Goal: Task Accomplishment & Management: Manage account settings

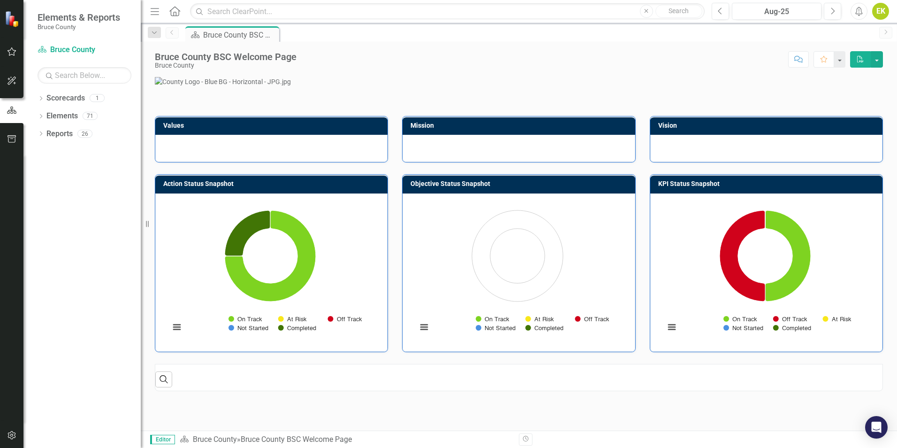
click at [18, 53] on button "button" at bounding box center [11, 52] width 21 height 20
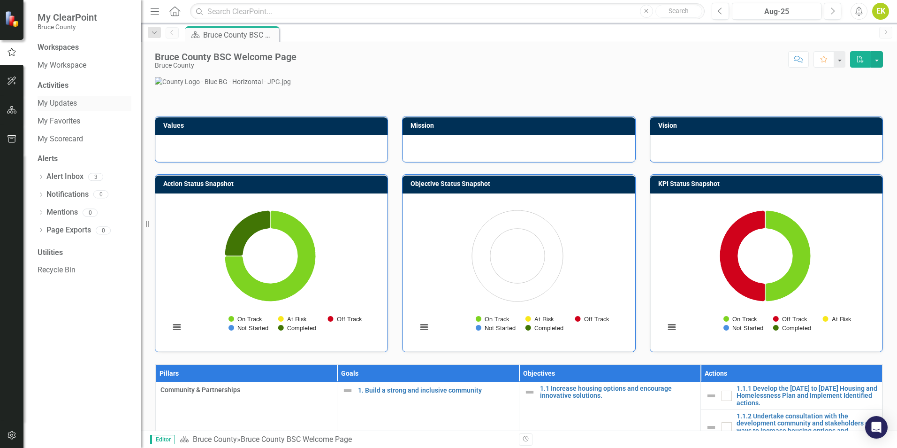
click at [66, 100] on link "My Updates" at bounding box center [85, 103] width 94 height 11
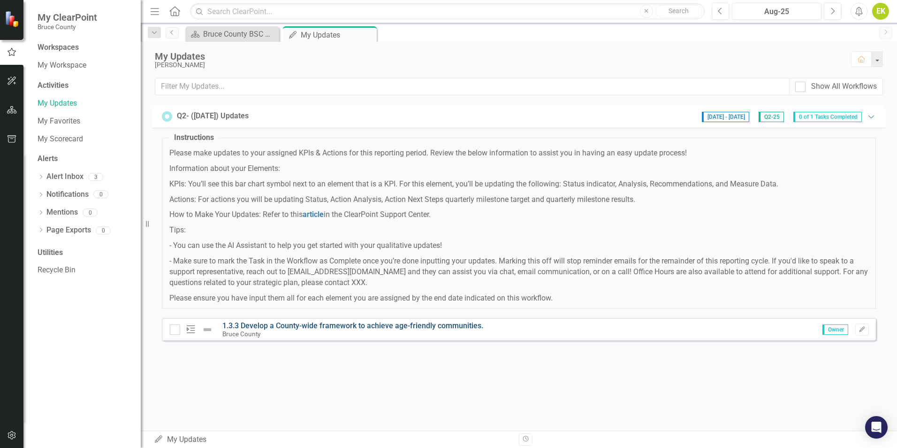
click at [411, 324] on link "1.3.3 Develop a County-wide framework to achieve age-friendly communities." at bounding box center [352, 325] width 261 height 9
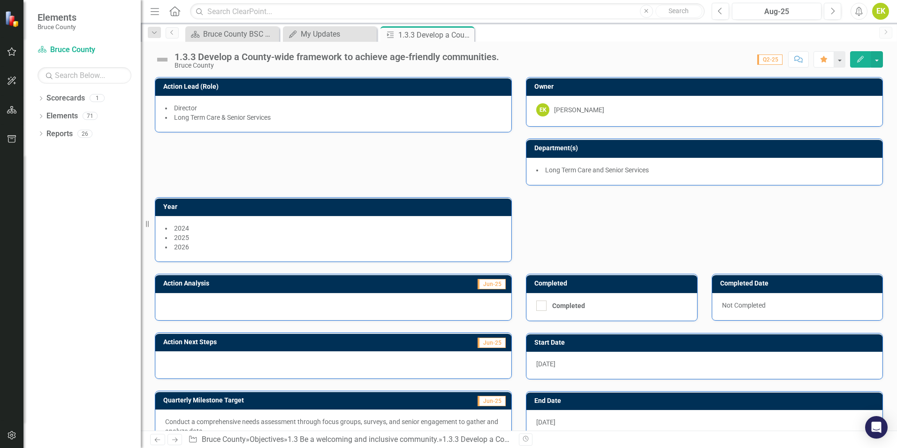
click at [855, 61] on button "Edit" at bounding box center [860, 59] width 21 height 16
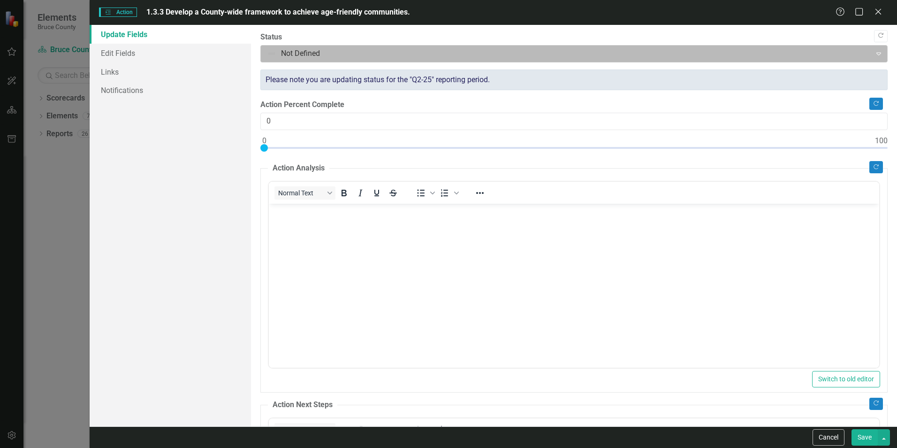
click at [336, 60] on div at bounding box center [566, 53] width 598 height 13
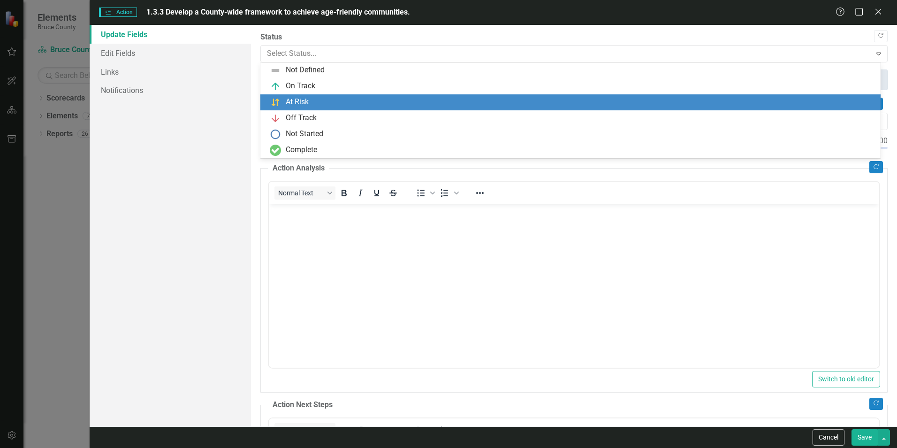
click at [324, 100] on div "At Risk" at bounding box center [572, 102] width 605 height 11
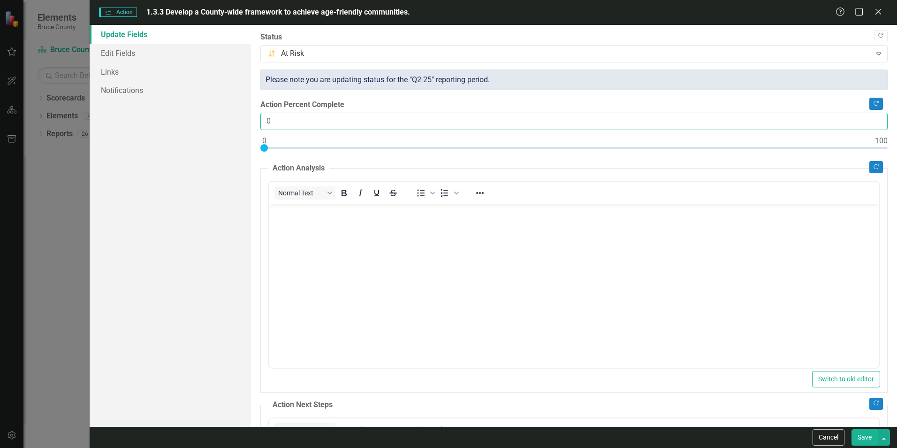
click at [310, 123] on input "0" at bounding box center [573, 121] width 627 height 17
click at [189, 57] on link "Edit Fields" at bounding box center [170, 53] width 161 height 19
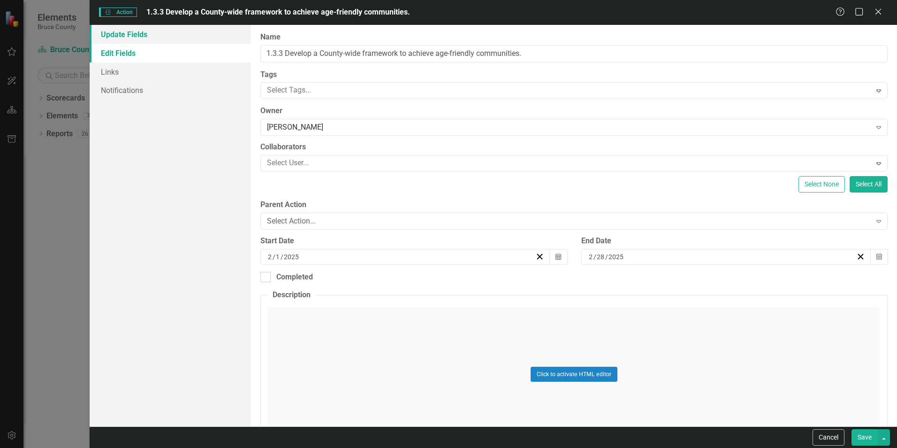
click at [160, 34] on link "Update Fields" at bounding box center [170, 34] width 161 height 19
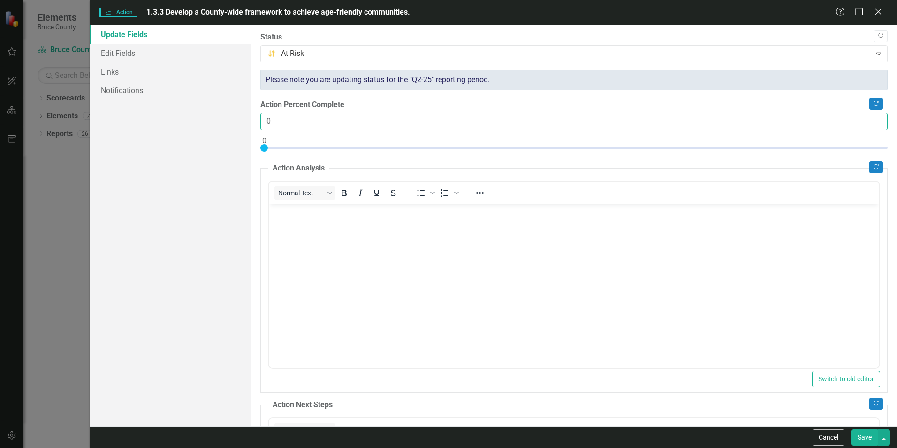
click at [277, 126] on input "0" at bounding box center [573, 121] width 627 height 17
type input "040"
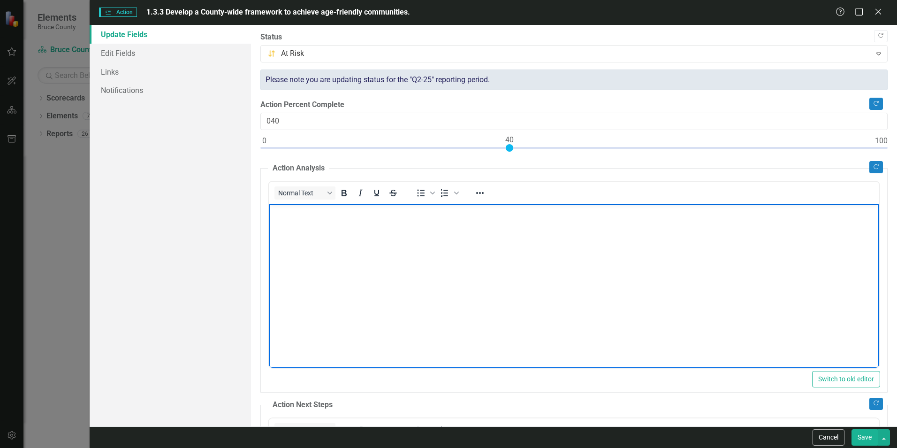
click at [398, 243] on body "Rich Text Area. Press ALT-0 for help." at bounding box center [574, 273] width 611 height 141
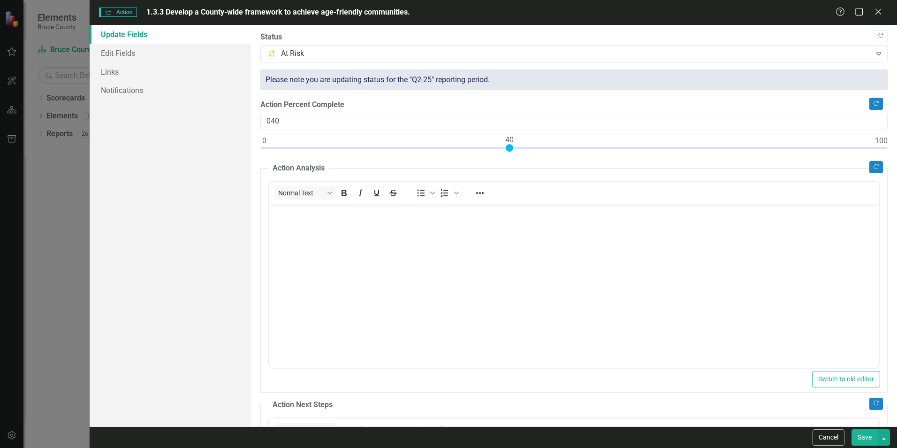
click at [864, 437] on button "Save" at bounding box center [865, 437] width 26 height 16
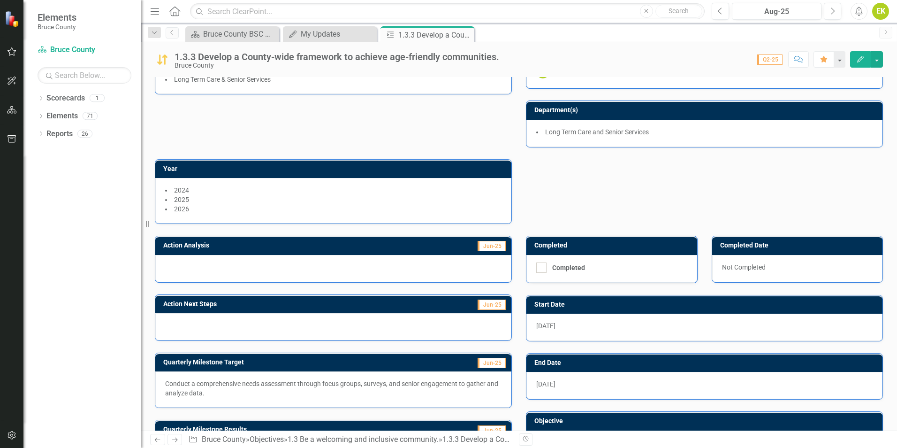
scroll to position [91, 0]
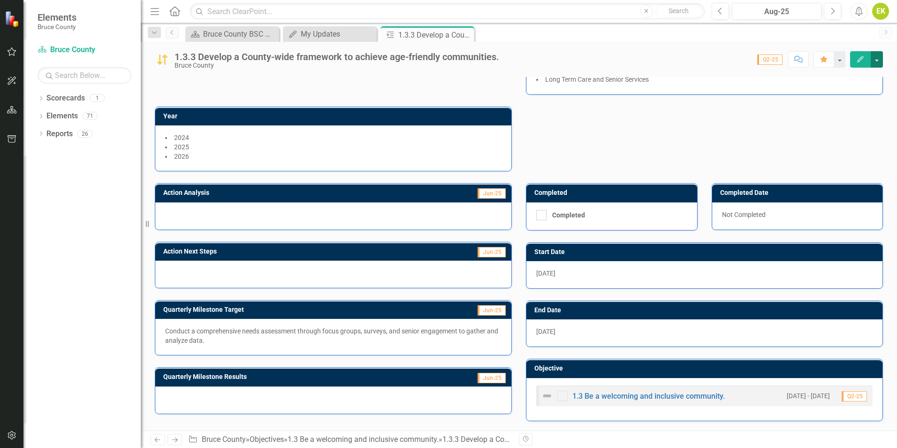
click at [876, 67] on button "button" at bounding box center [877, 59] width 12 height 16
click at [857, 72] on link "Edit Edit Action" at bounding box center [845, 76] width 76 height 17
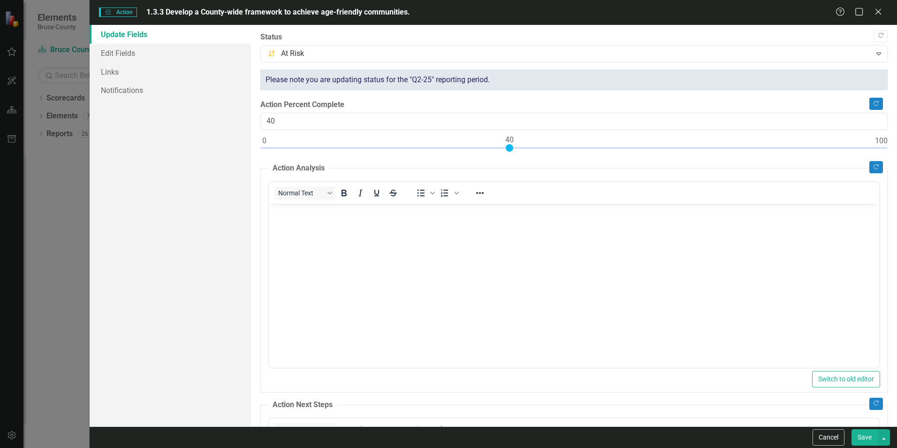
scroll to position [0, 0]
type input "60"
drag, startPoint x: 507, startPoint y: 145, endPoint x: 629, endPoint y: 150, distance: 122.6
click at [629, 150] on div at bounding box center [632, 148] width 8 height 8
click at [511, 229] on body "Rich Text Area. Press ALT-0 for help." at bounding box center [574, 273] width 611 height 141
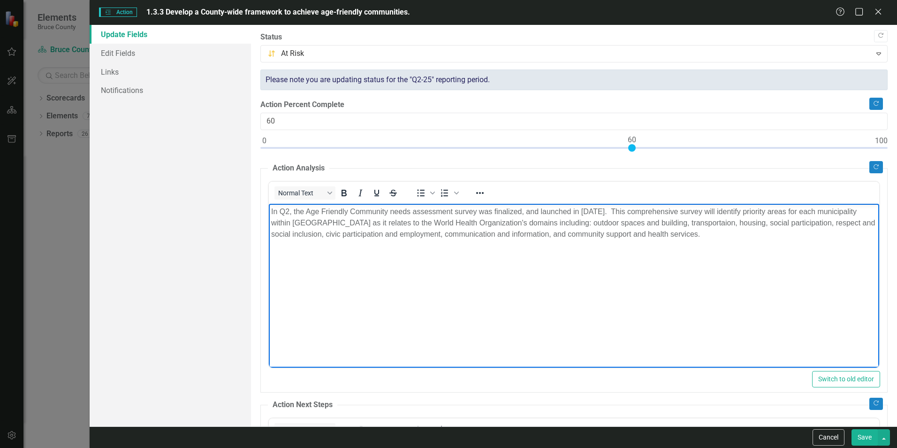
click at [666, 230] on p "In Q2, the Age Friendly Community needs assessment survey was finalized, and la…" at bounding box center [574, 223] width 606 height 34
click at [669, 228] on p "In Q2, the Age Friendly Community needs assessment survey was finalized, and la…" at bounding box center [574, 223] width 606 height 34
click at [674, 213] on p "In Q2, the Age Friendly Community needs assessment survey was finalized, and la…" at bounding box center [574, 223] width 606 height 34
click at [685, 237] on p "In Q2, the Age Friendly Community needs assessment survey was finalized, and la…" at bounding box center [574, 223] width 606 height 34
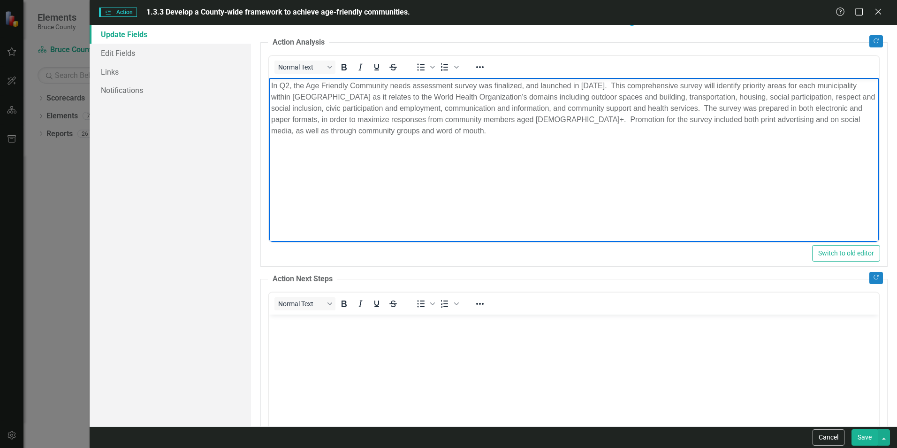
scroll to position [141, 0]
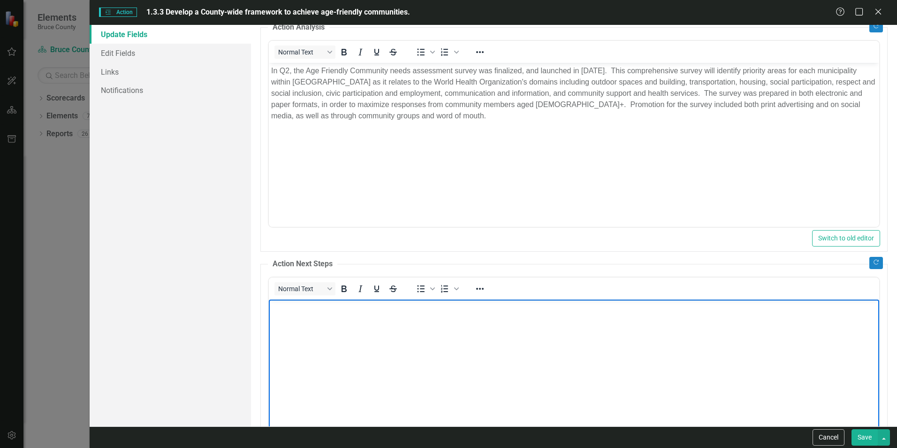
click at [447, 333] on body "Rich Text Area. Press ALT-0 for help." at bounding box center [574, 369] width 611 height 141
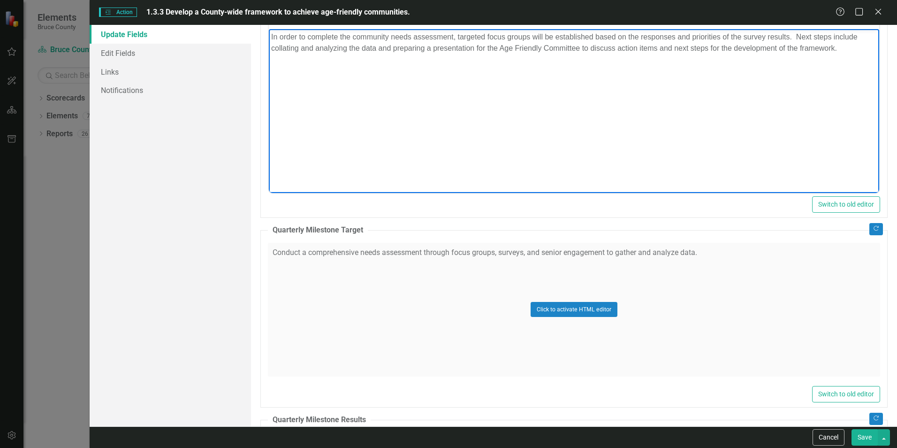
scroll to position [422, 0]
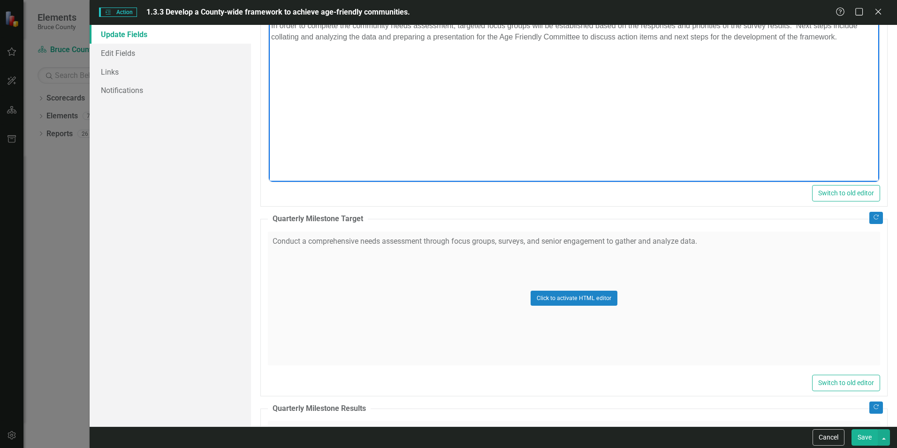
click at [870, 435] on button "Save" at bounding box center [865, 437] width 26 height 16
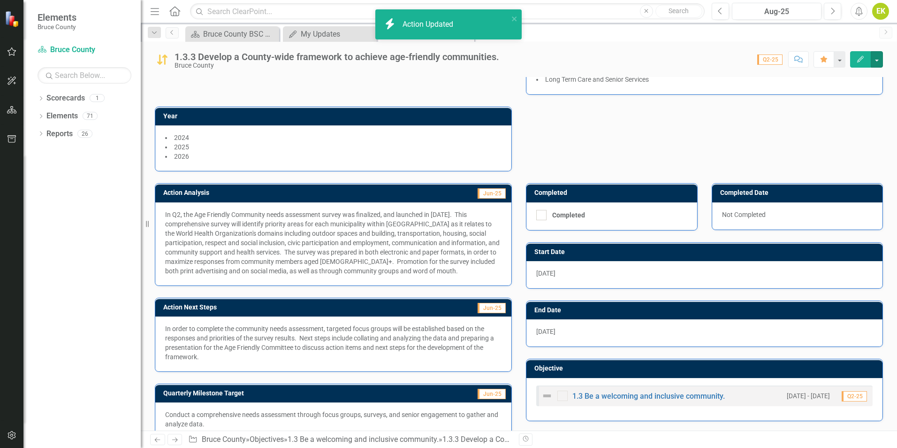
scroll to position [167, 0]
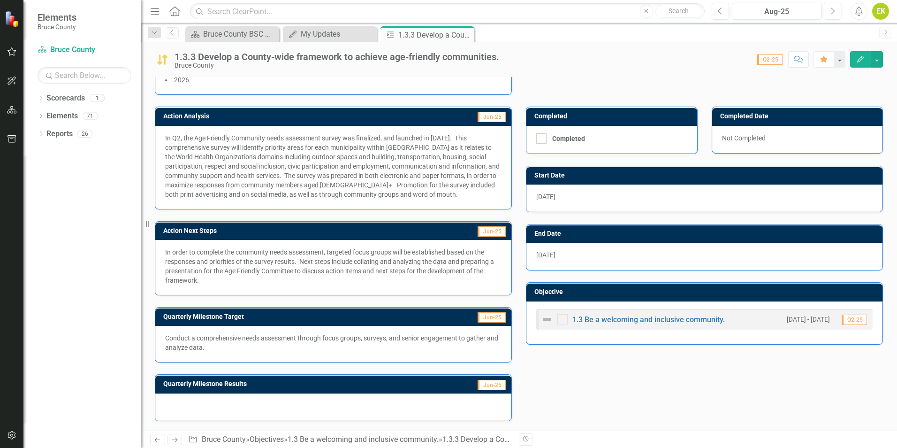
click at [859, 59] on icon "Edit" at bounding box center [860, 59] width 8 height 7
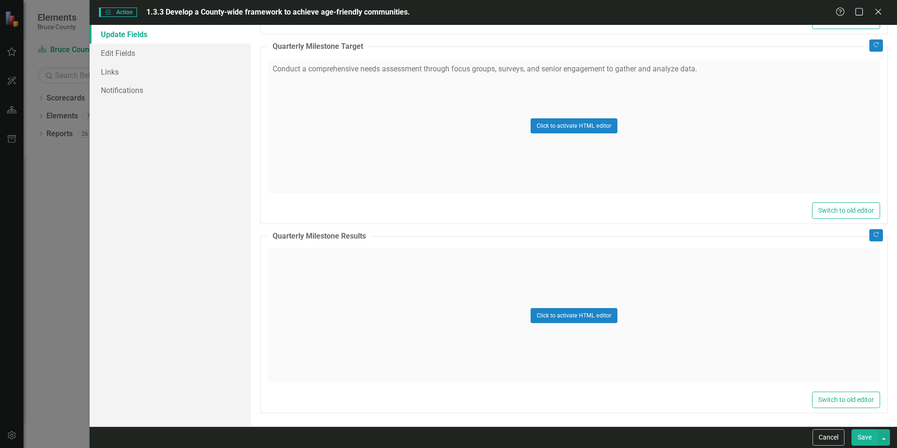
scroll to position [595, 0]
click at [543, 315] on button "Click to activate HTML editor" at bounding box center [574, 314] width 87 height 15
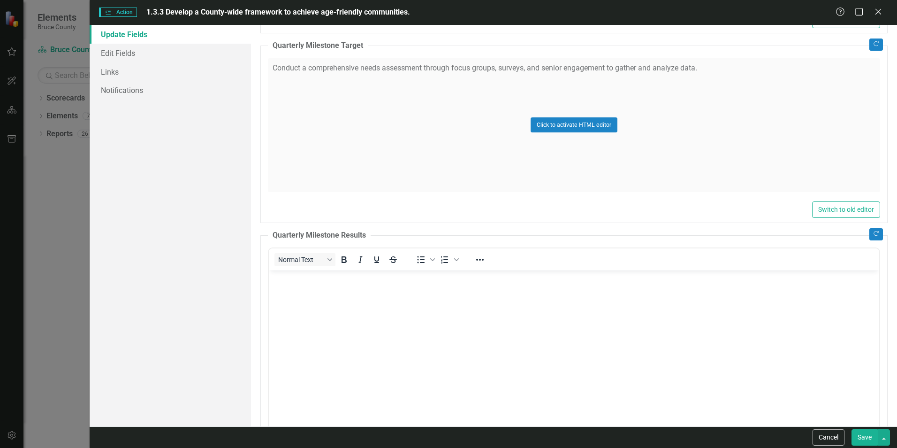
scroll to position [0, 0]
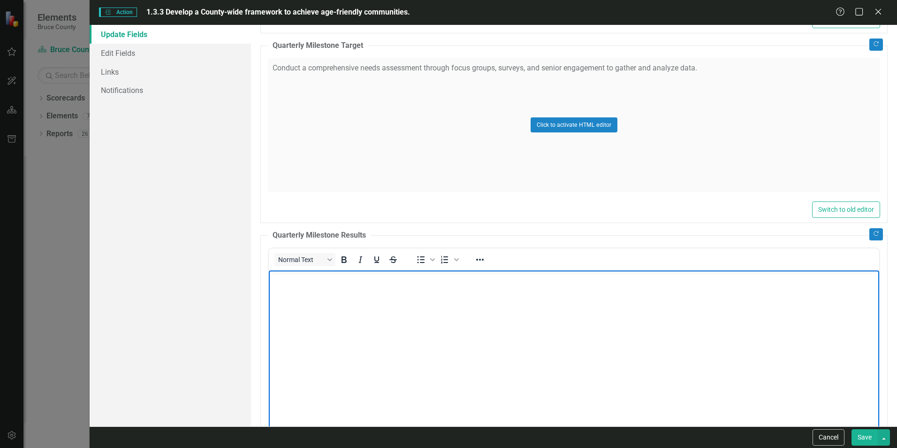
click at [380, 318] on body "Rich Text Area. Press ALT-0 for help." at bounding box center [574, 340] width 611 height 141
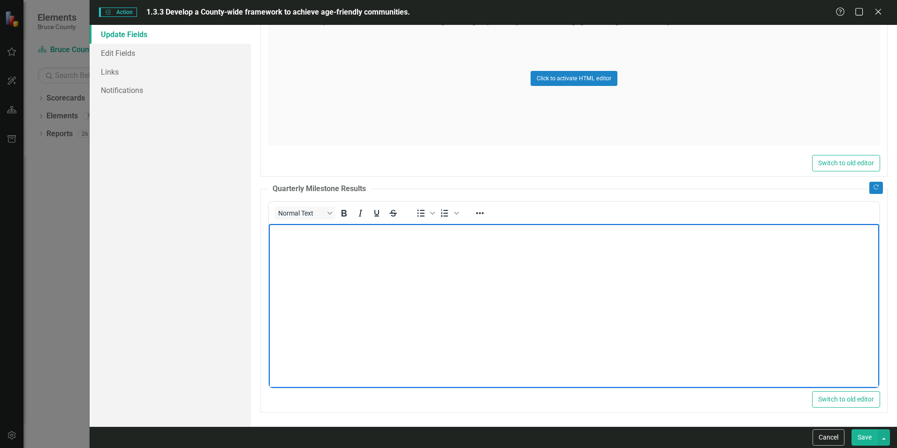
scroll to position [642, 0]
click at [863, 434] on button "Save" at bounding box center [865, 437] width 26 height 16
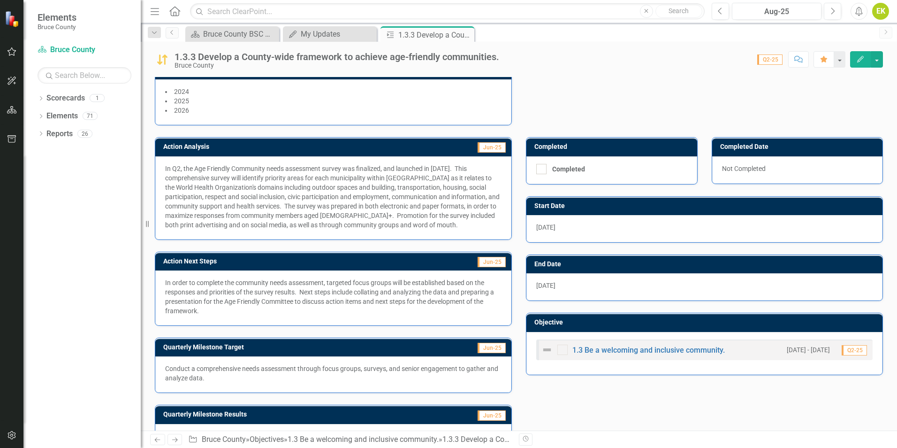
scroll to position [120, 0]
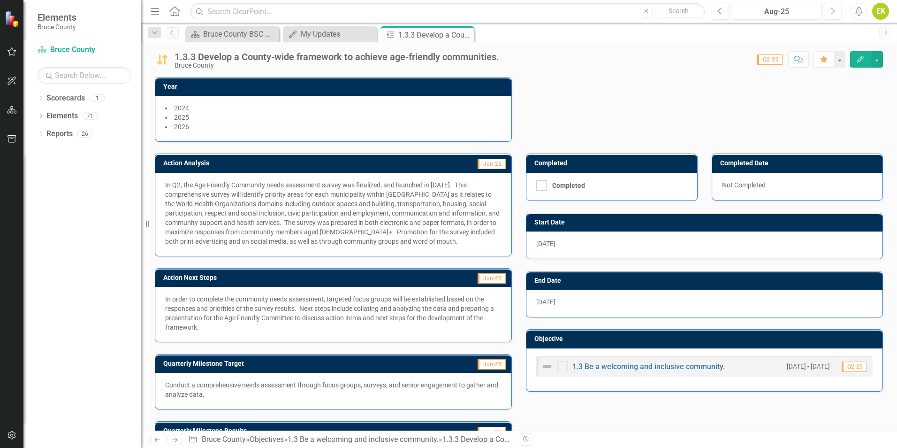
click at [854, 57] on button "Edit" at bounding box center [860, 59] width 21 height 16
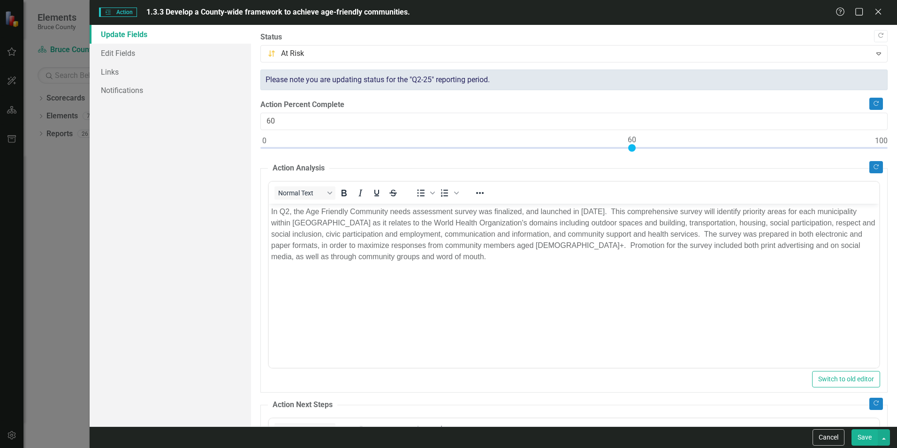
scroll to position [0, 0]
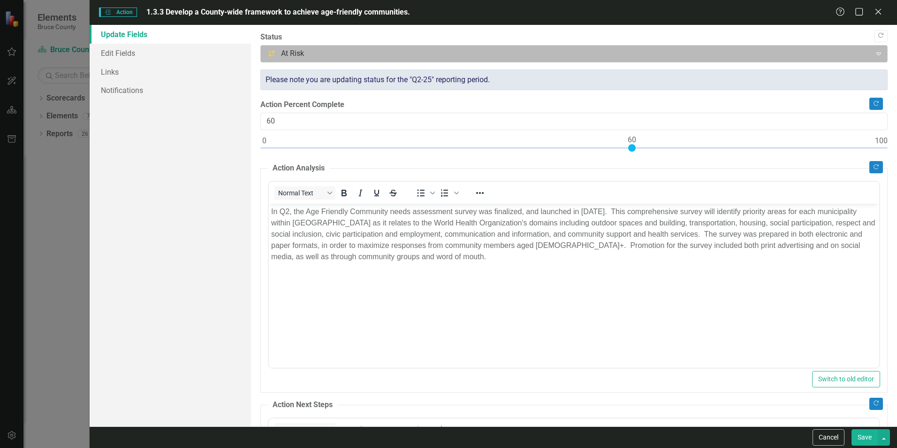
click at [804, 49] on div at bounding box center [566, 53] width 598 height 13
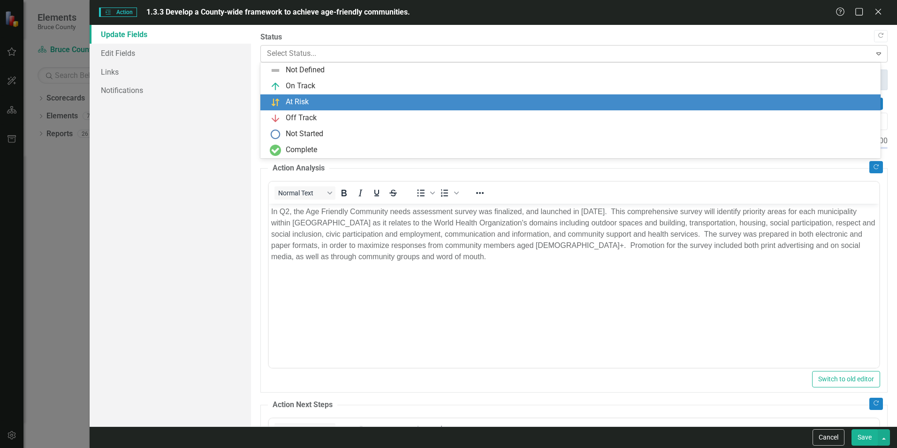
click at [804, 49] on div at bounding box center [566, 53] width 598 height 13
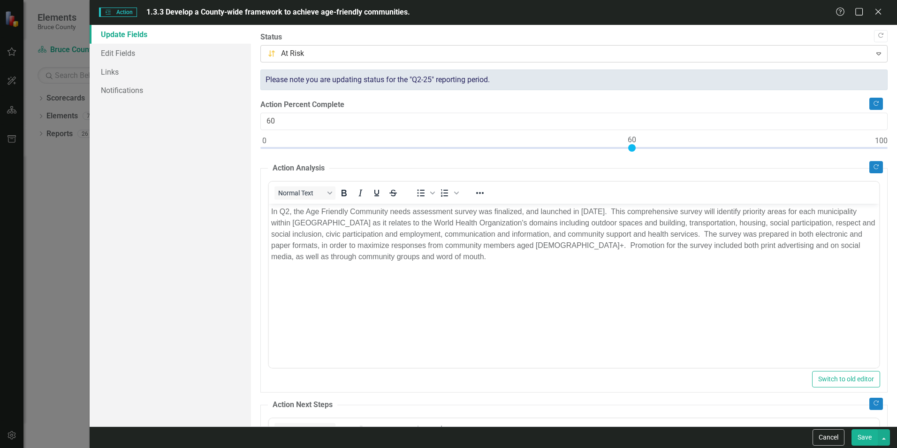
click at [804, 49] on div at bounding box center [566, 53] width 598 height 13
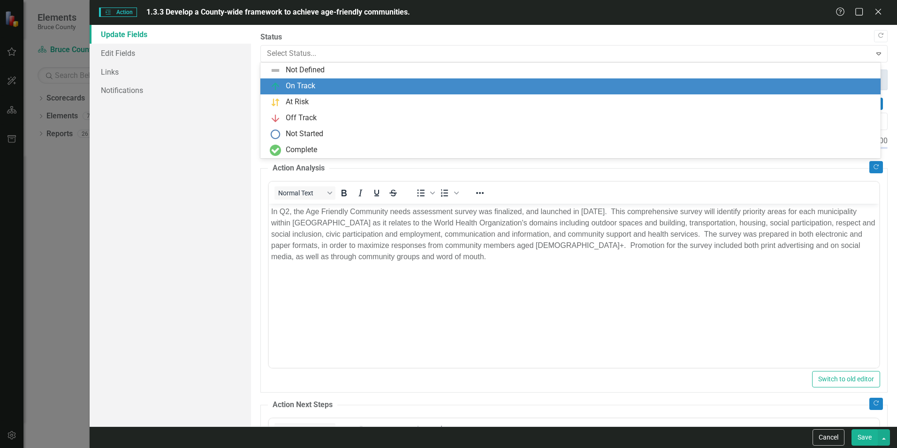
click at [684, 82] on div "On Track" at bounding box center [572, 86] width 605 height 11
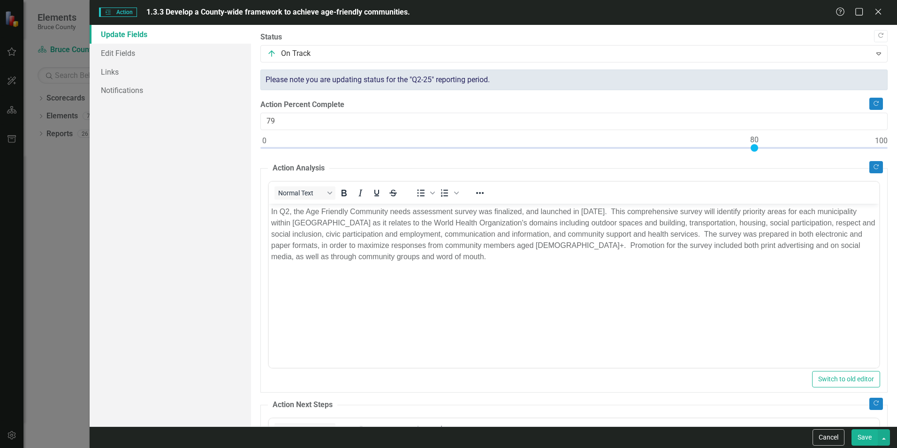
type input "80"
drag, startPoint x: 630, startPoint y: 151, endPoint x: 751, endPoint y: 154, distance: 120.7
click at [751, 154] on div at bounding box center [573, 150] width 627 height 12
click at [866, 433] on button "Save" at bounding box center [865, 437] width 26 height 16
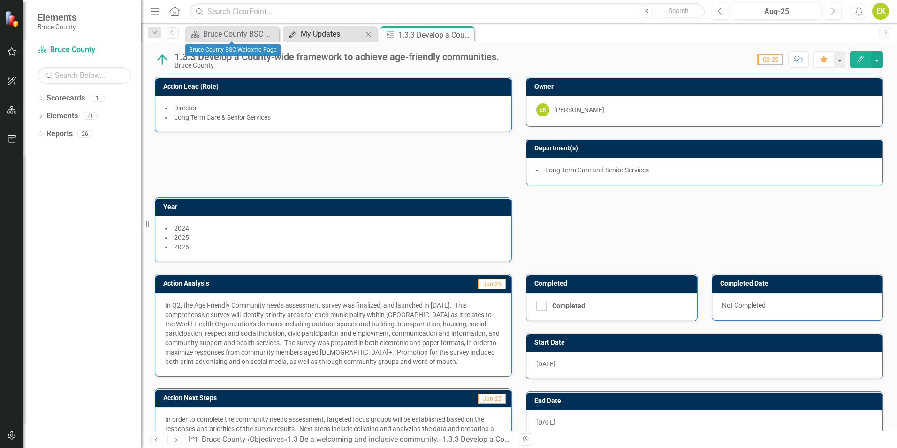
click at [319, 32] on div "My Updates" at bounding box center [332, 34] width 62 height 12
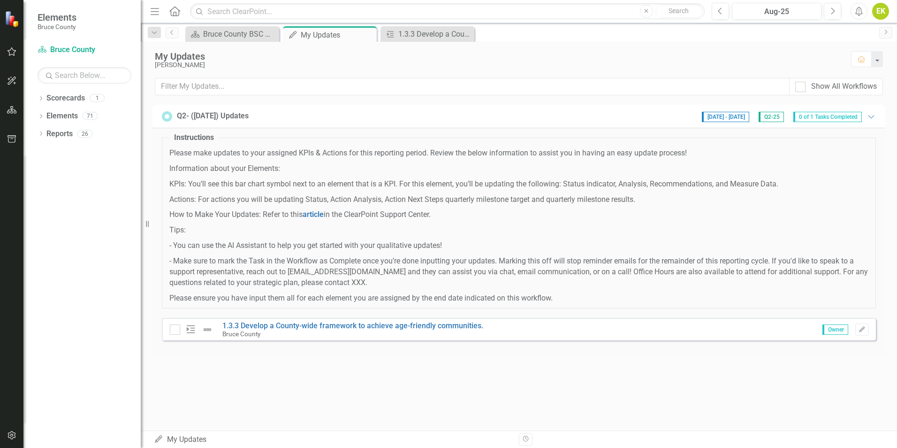
click at [804, 115] on span "0 of 1 Tasks Completed" at bounding box center [828, 117] width 69 height 10
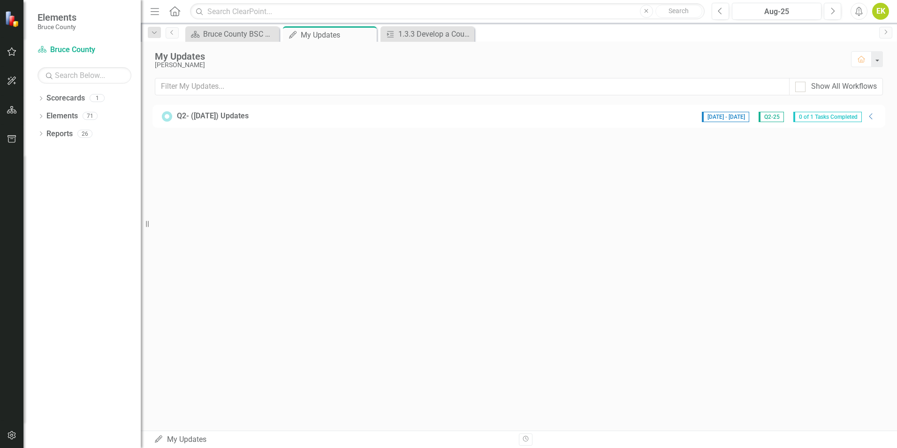
click at [850, 114] on span "0 of 1 Tasks Completed" at bounding box center [828, 117] width 69 height 10
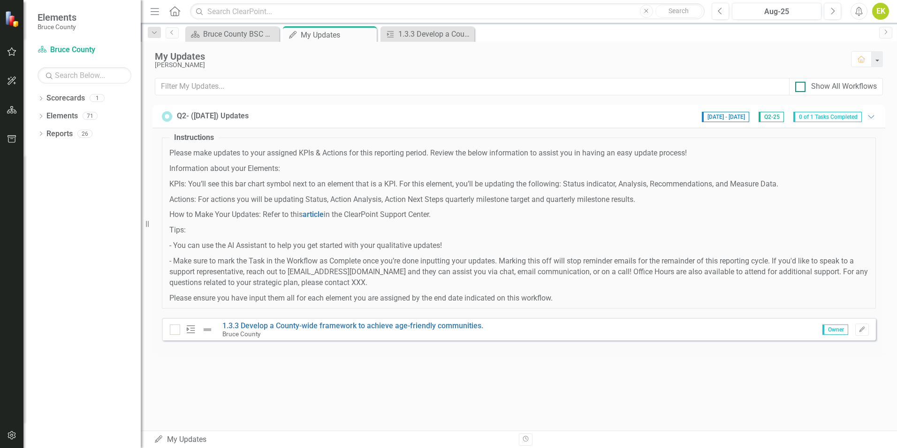
click at [831, 88] on div "Show All Workflows" at bounding box center [844, 86] width 66 height 11
click at [802, 88] on input "Show All Workflows" at bounding box center [798, 85] width 6 height 6
checkbox input "true"
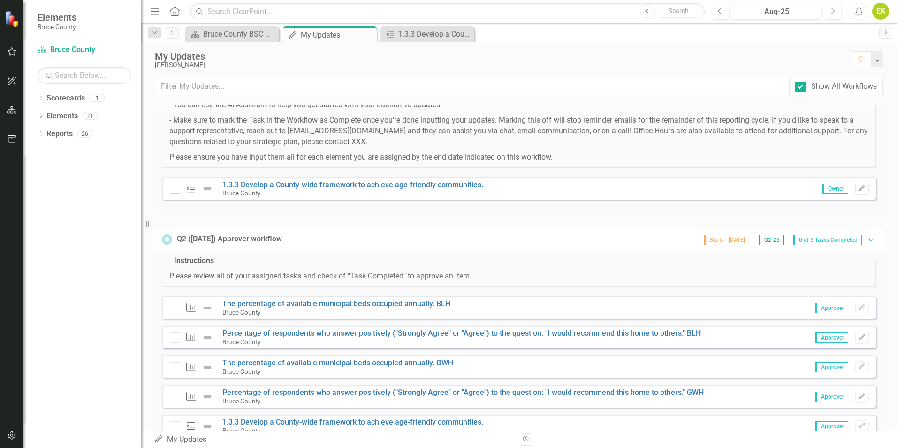
scroll to position [176, 0]
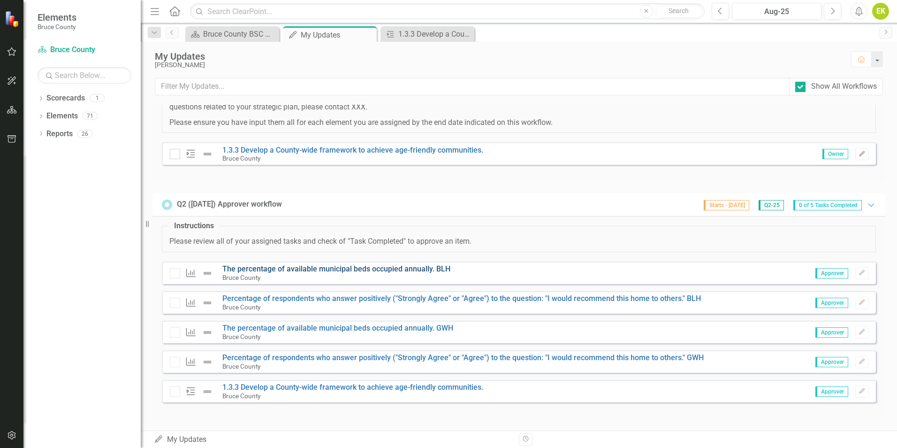
click at [388, 267] on link "The percentage of available municipal beds occupied annually. BLH" at bounding box center [336, 268] width 228 height 9
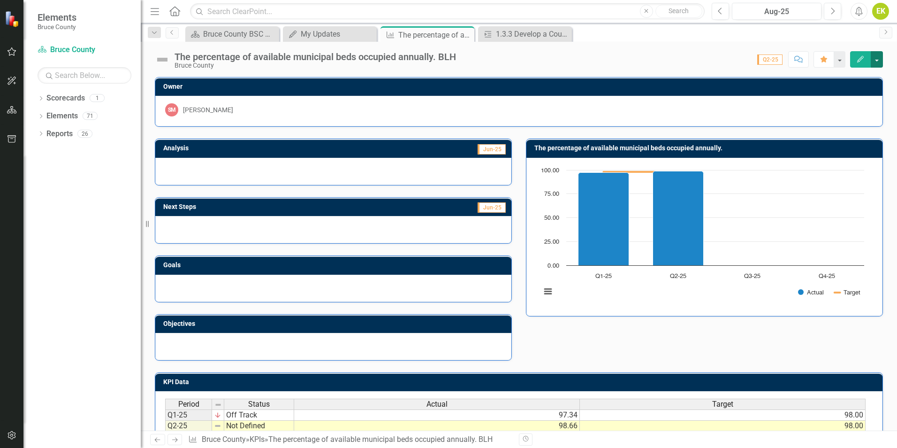
click at [875, 58] on button "button" at bounding box center [877, 59] width 12 height 16
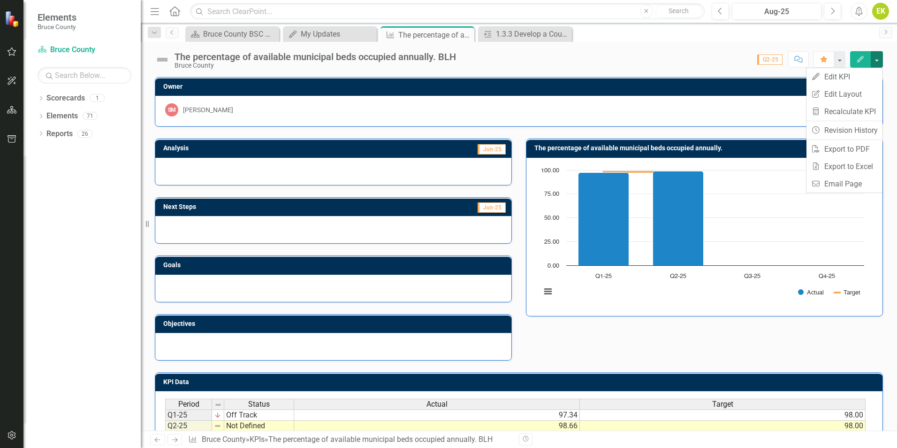
click at [875, 58] on button "button" at bounding box center [877, 59] width 12 height 16
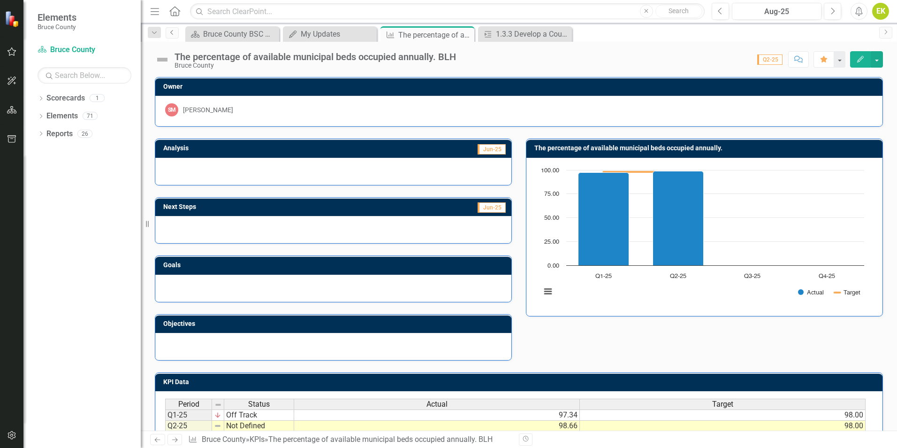
click at [172, 31] on icon at bounding box center [171, 32] width 2 height 5
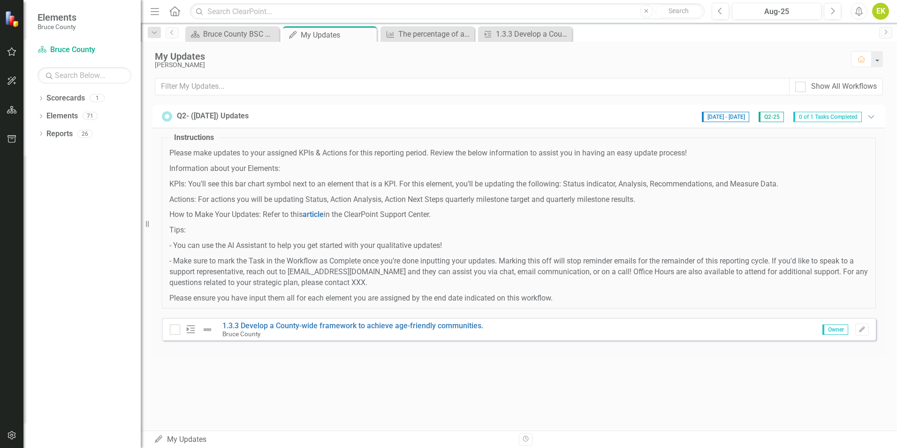
click at [845, 116] on span "0 of 1 Tasks Completed" at bounding box center [828, 117] width 69 height 10
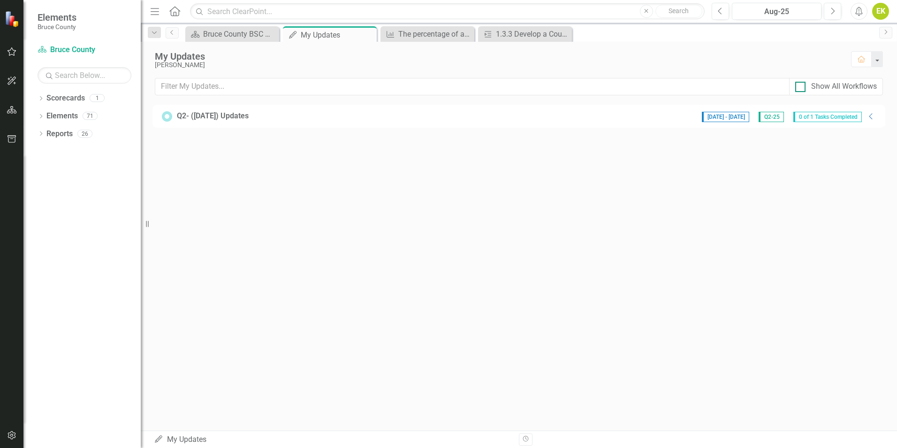
click at [857, 88] on div "Show All Workflows" at bounding box center [844, 86] width 66 height 11
click at [802, 88] on input "Show All Workflows" at bounding box center [798, 85] width 6 height 6
checkbox input "true"
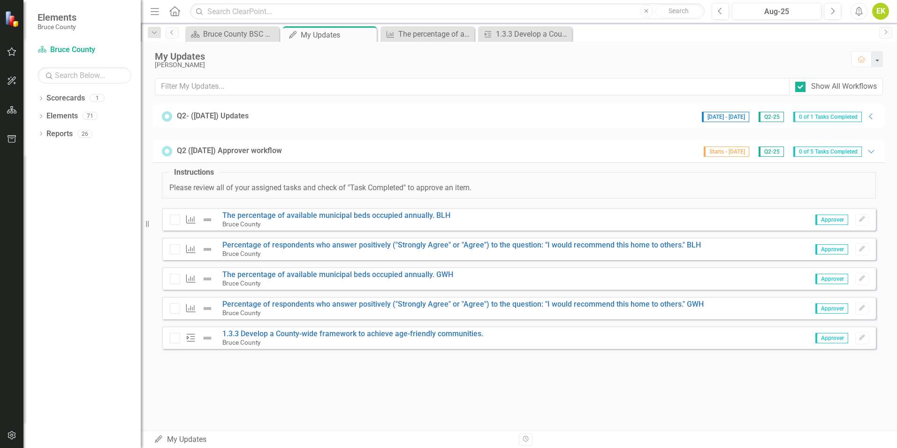
click at [830, 219] on span "Approver" at bounding box center [832, 219] width 33 height 10
click at [823, 115] on span "0 of 1 Tasks Completed" at bounding box center [828, 117] width 69 height 10
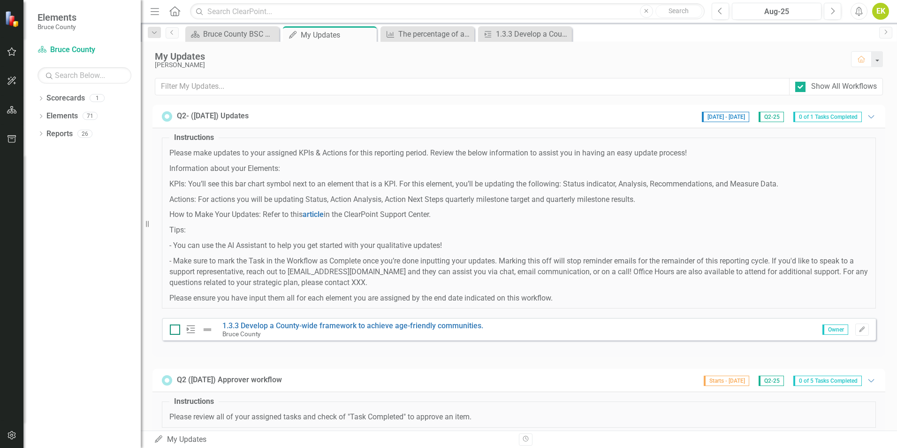
click at [173, 329] on input "checkbox" at bounding box center [173, 327] width 6 height 6
checkbox input "true"
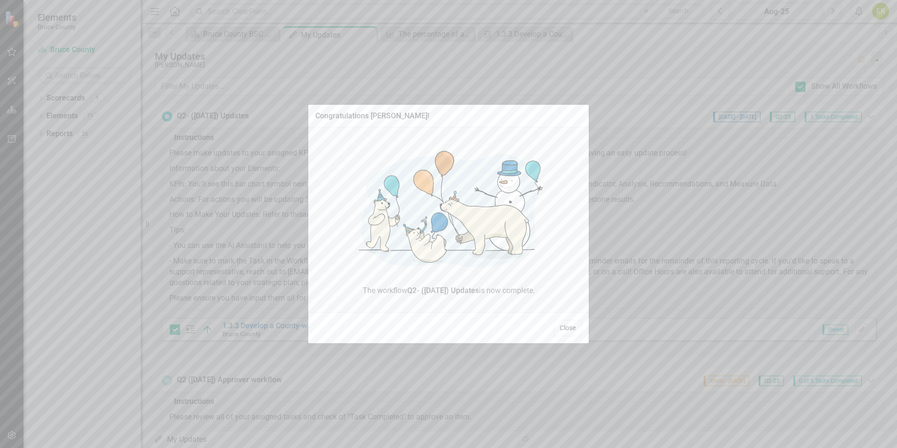
click at [565, 328] on button "Close" at bounding box center [568, 328] width 28 height 16
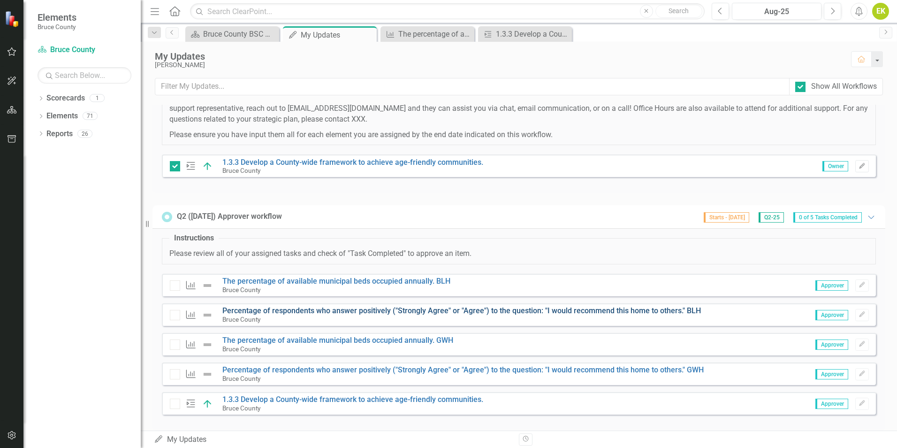
scroll to position [176, 0]
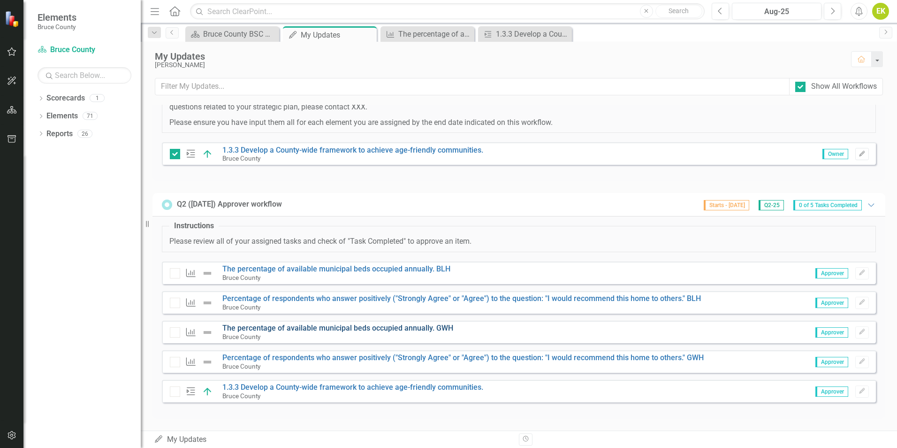
click at [409, 330] on link "The percentage of available municipal beds occupied annually. GWH" at bounding box center [337, 327] width 231 height 9
